Goal: Task Accomplishment & Management: Complete application form

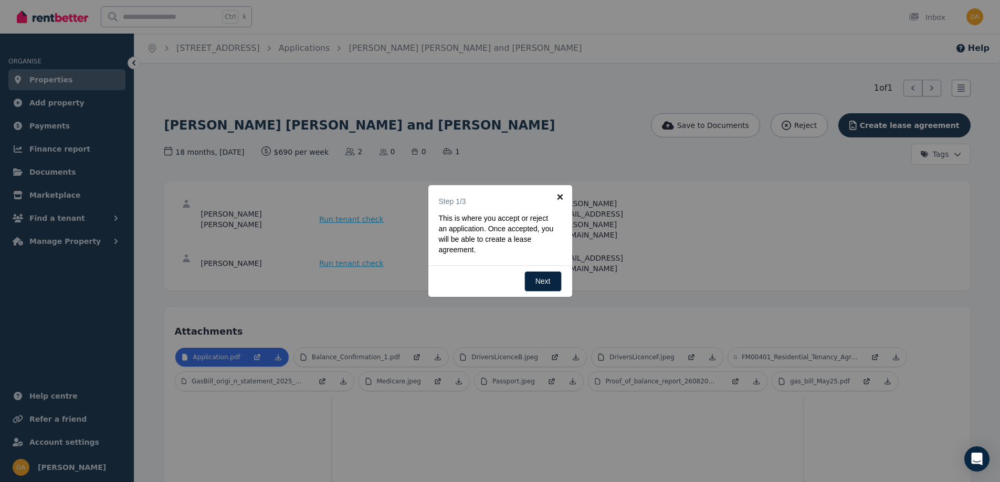
click at [559, 195] on link "×" at bounding box center [561, 197] width 24 height 24
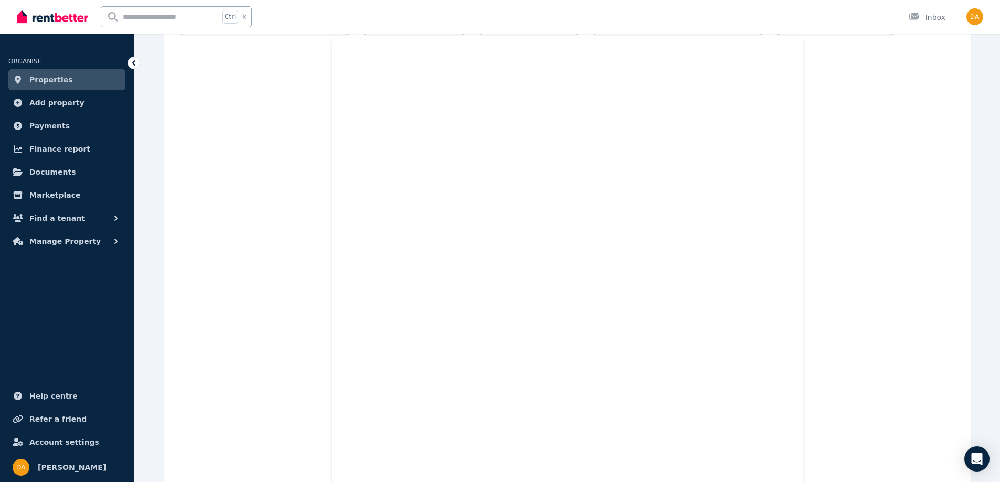
scroll to position [157, 0]
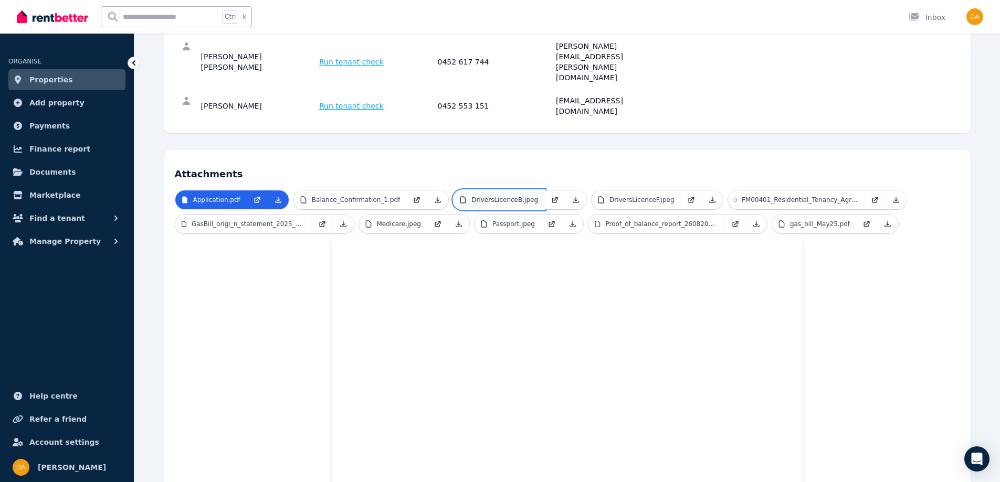
click at [478, 196] on p "DriversLicenceB.jpeg" at bounding box center [504, 200] width 67 height 8
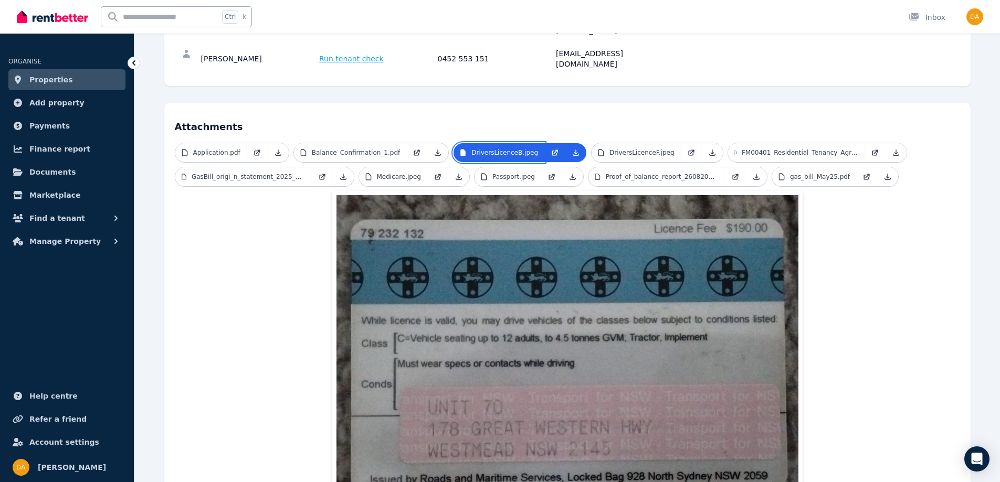
scroll to position [29, 0]
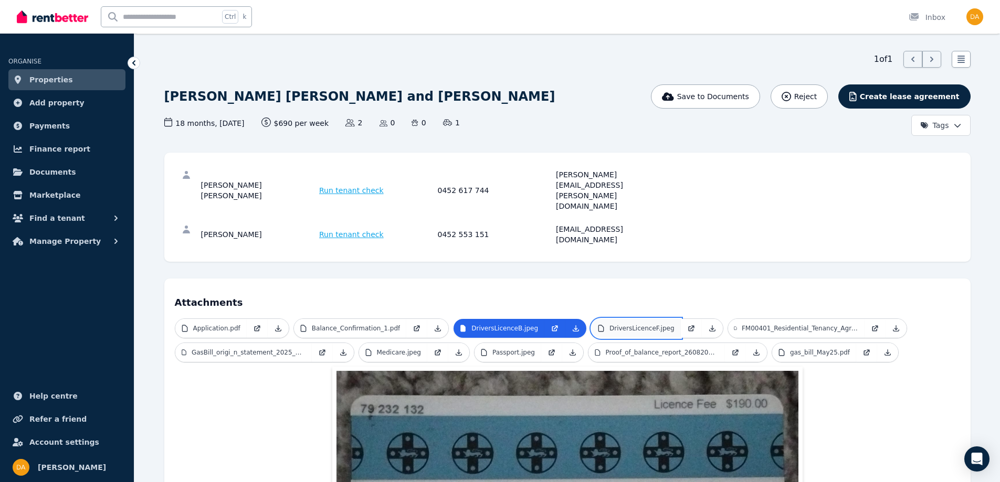
click at [609, 324] on p "DriversLicenceF.jpeg" at bounding box center [641, 328] width 65 height 8
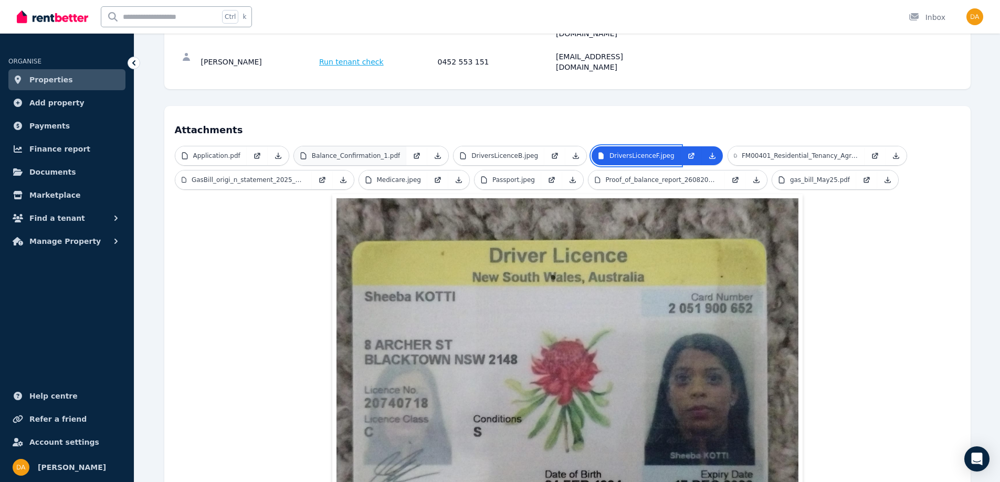
scroll to position [186, 0]
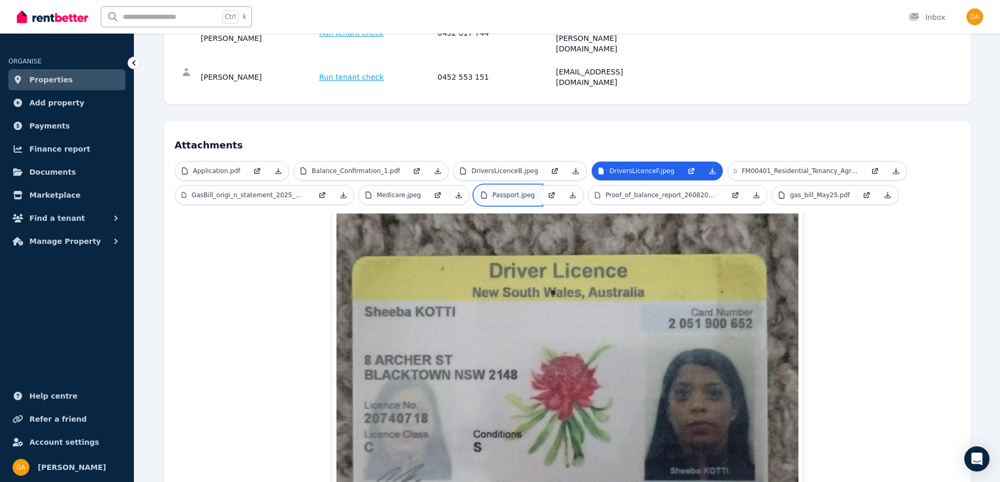
click at [497, 191] on p "Passport.jpeg" at bounding box center [513, 195] width 43 height 8
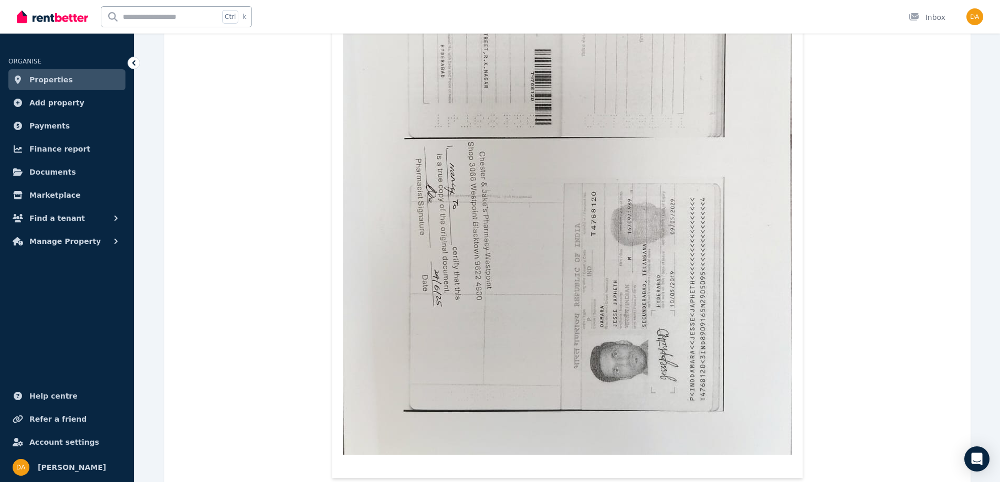
scroll to position [408, 0]
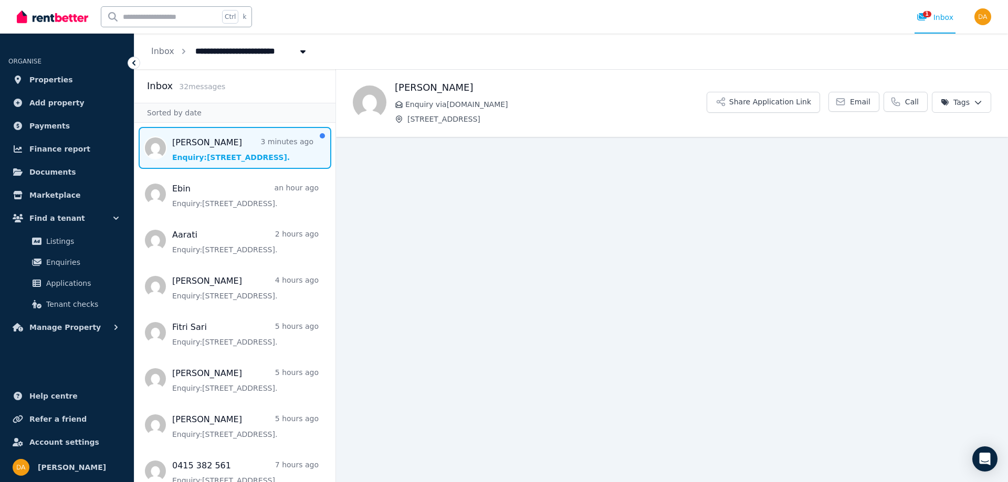
click at [222, 154] on span "Message list" at bounding box center [234, 148] width 201 height 42
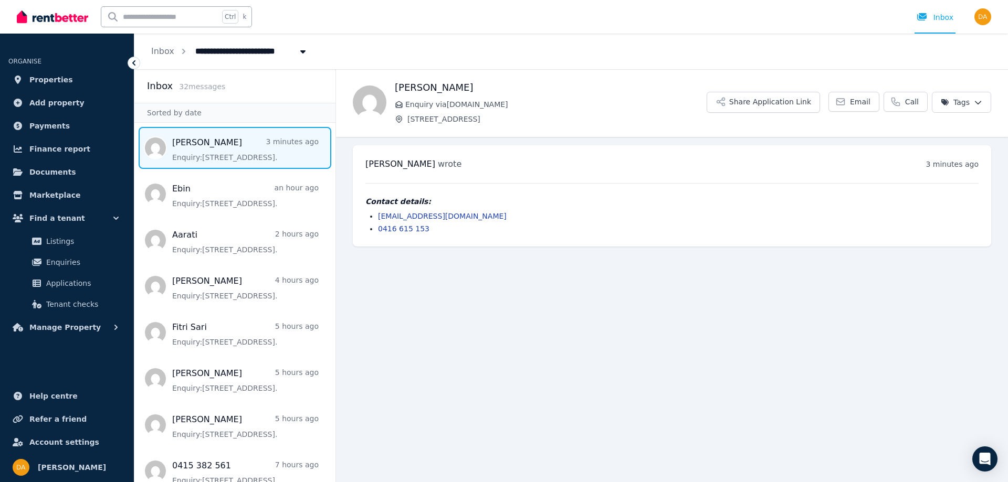
click at [467, 208] on div "Contact details: lamanikita654@gmail.com 0416 615 153" at bounding box center [671, 215] width 613 height 38
drag, startPoint x: 475, startPoint y: 214, endPoint x: 379, endPoint y: 217, distance: 95.6
click at [378, 217] on li "lamanikita654@gmail.com" at bounding box center [678, 216] width 600 height 10
